Goal: Information Seeking & Learning: Learn about a topic

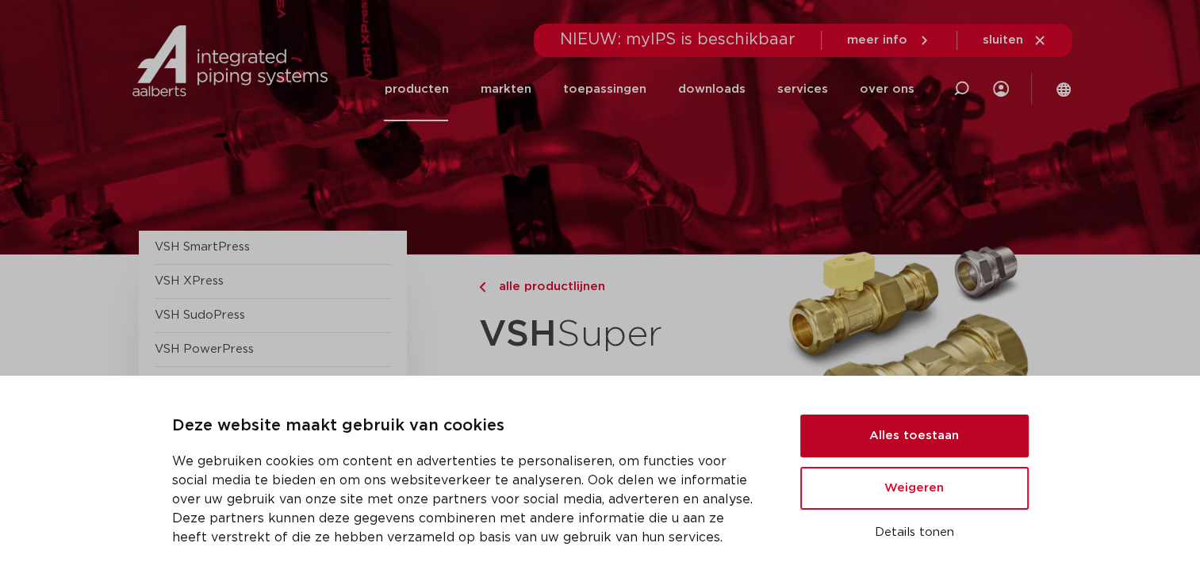
click at [937, 427] on button "Alles toestaan" at bounding box center [914, 436] width 228 height 43
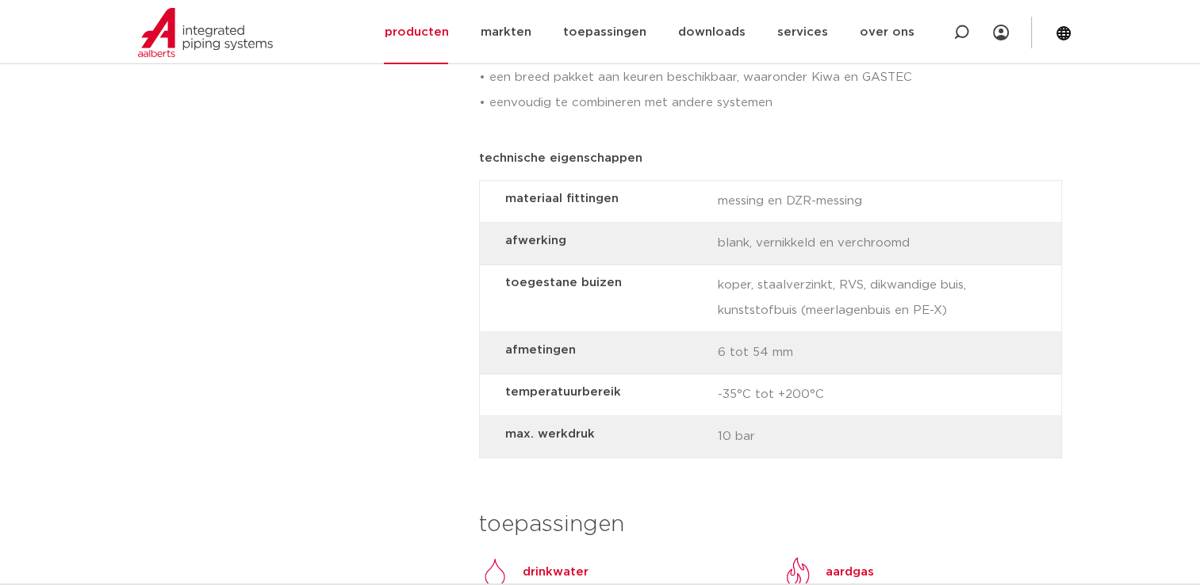
scroll to position [1522, 0]
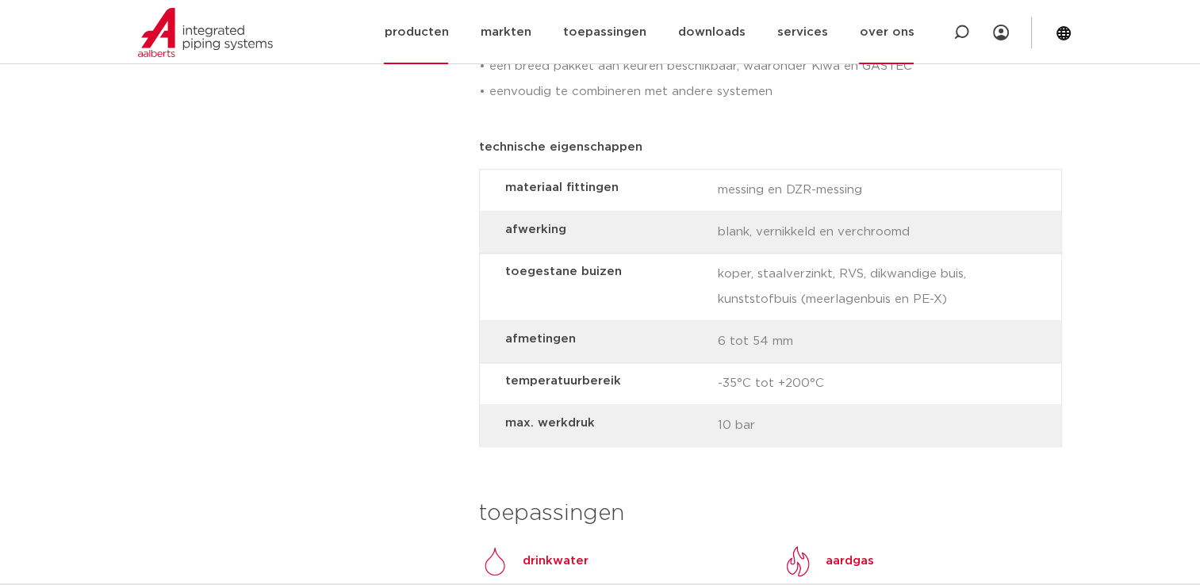
click at [890, 26] on link "over ons" at bounding box center [886, 32] width 55 height 64
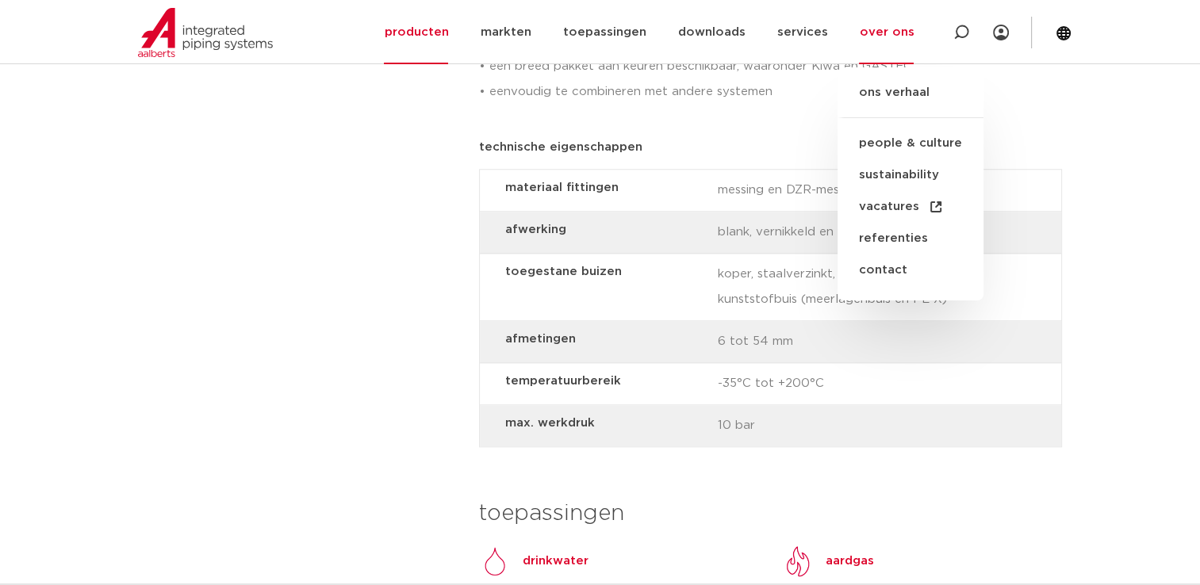
click at [358, 101] on div "VSH SmartPress afsluiters VSH XPress VSH Super" at bounding box center [294, 12] width 333 height 2608
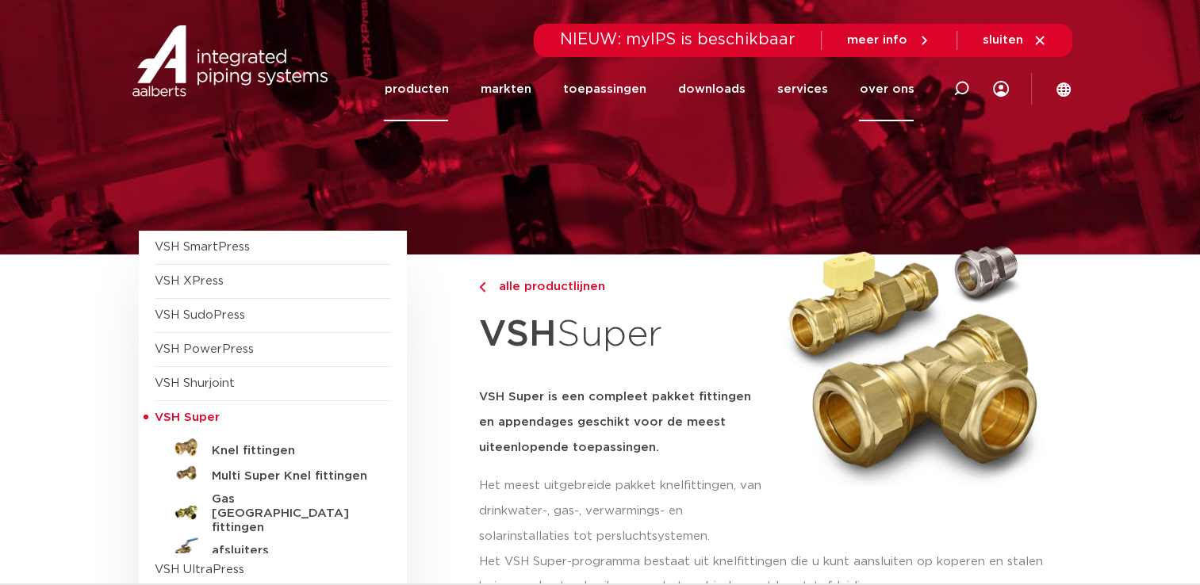
click at [900, 82] on link "over ons" at bounding box center [886, 89] width 55 height 64
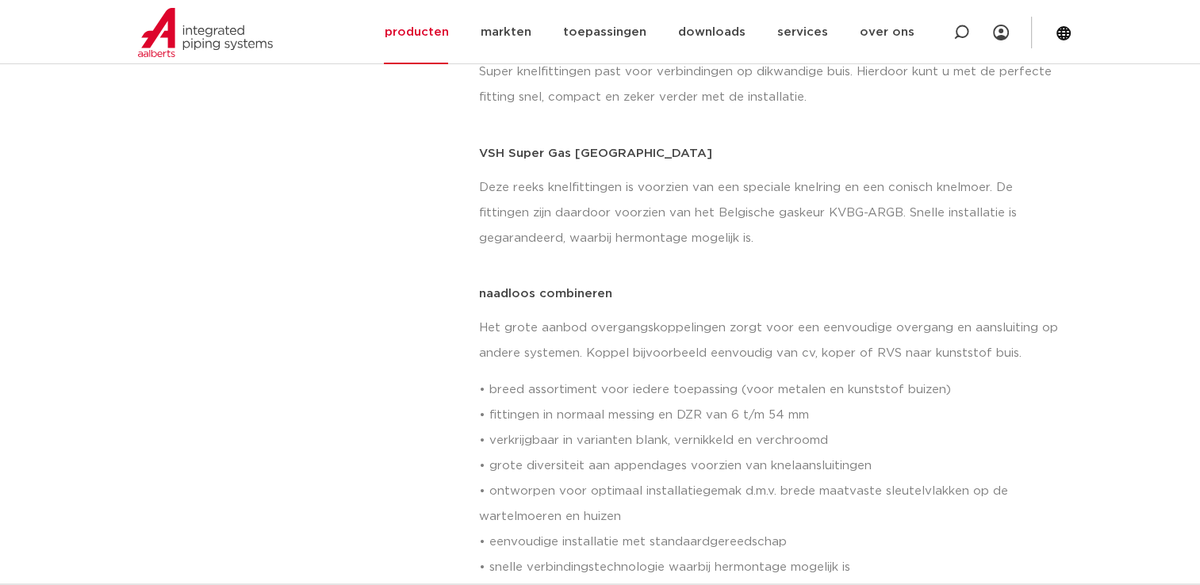
scroll to position [972, 0]
click at [818, 443] on p "• breed assortiment voor iedere toepassing (voor metalen en kunststof buizen) •…" at bounding box center [770, 515] width 583 height 278
